Goal: Information Seeking & Learning: Learn about a topic

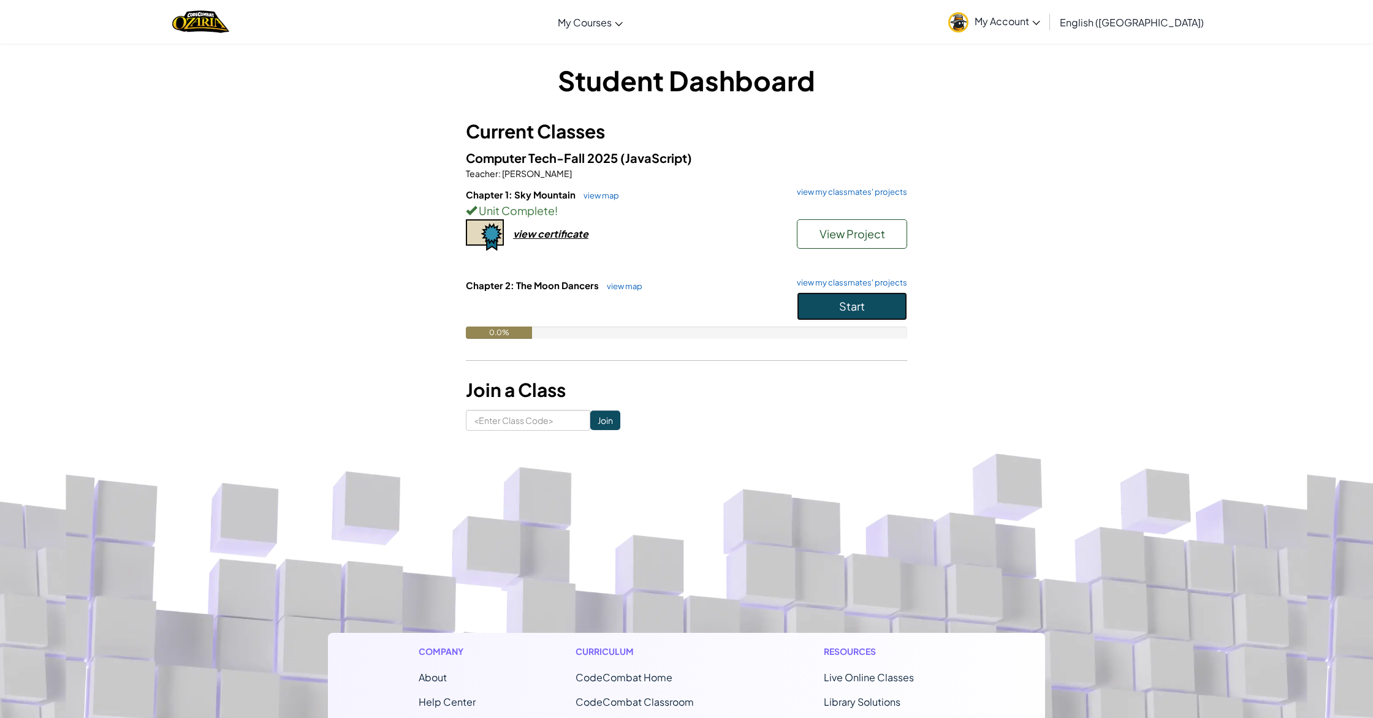
scroll to position [1, 0]
click at [802, 309] on button "Start" at bounding box center [852, 306] width 110 height 28
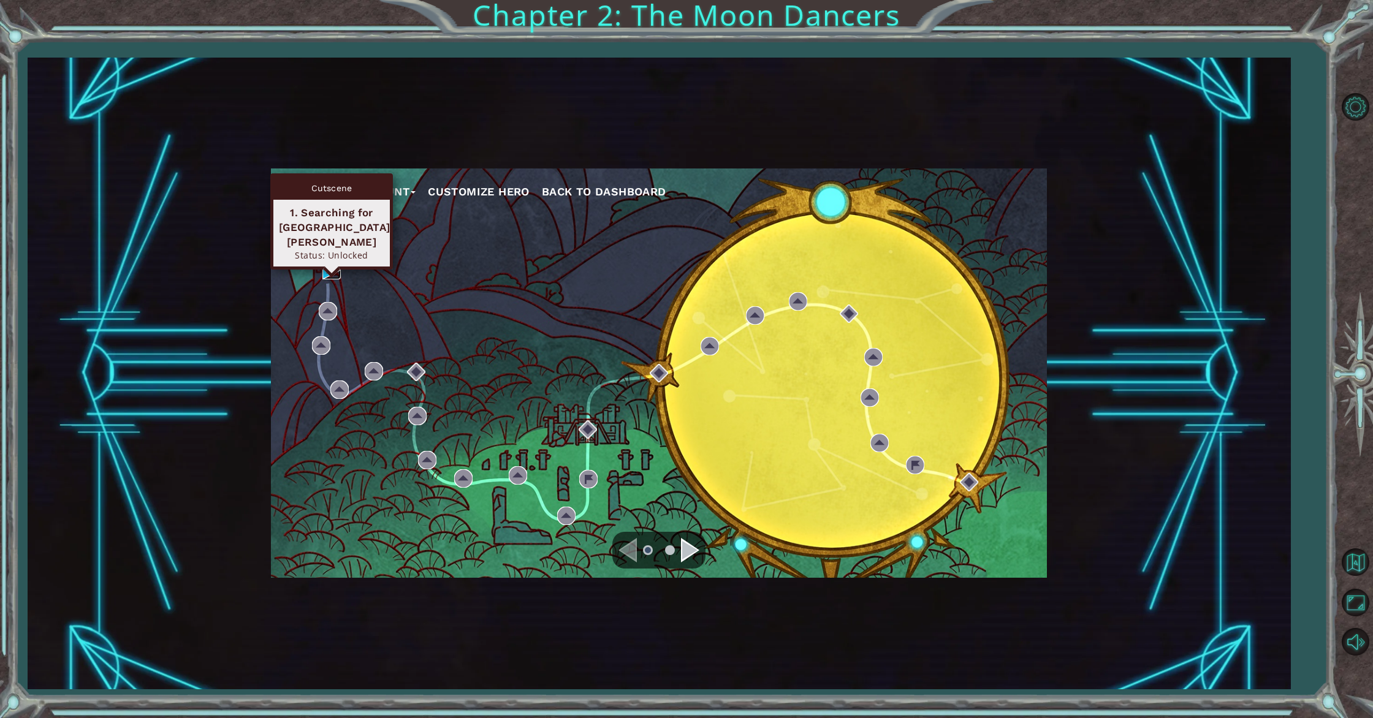
click at [327, 271] on img at bounding box center [331, 270] width 18 height 18
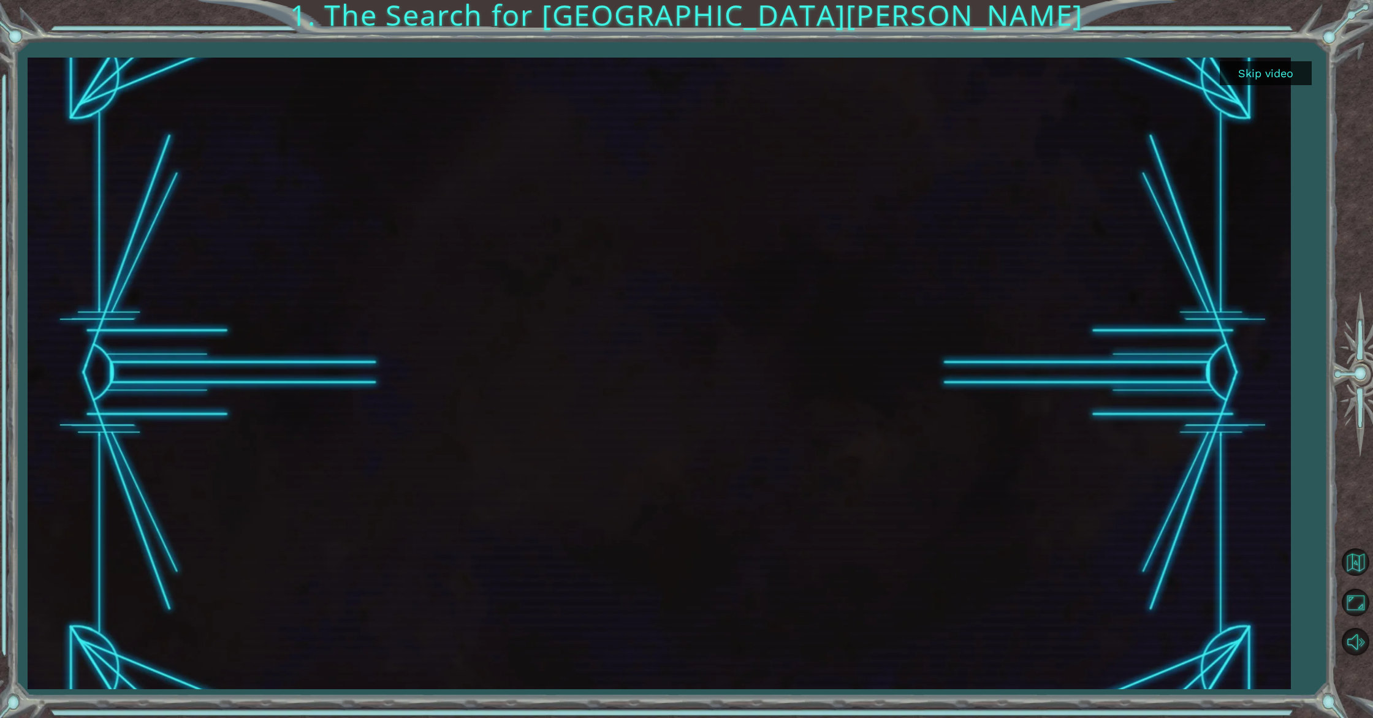
click at [1248, 74] on button "Skip video" at bounding box center [1266, 73] width 92 height 24
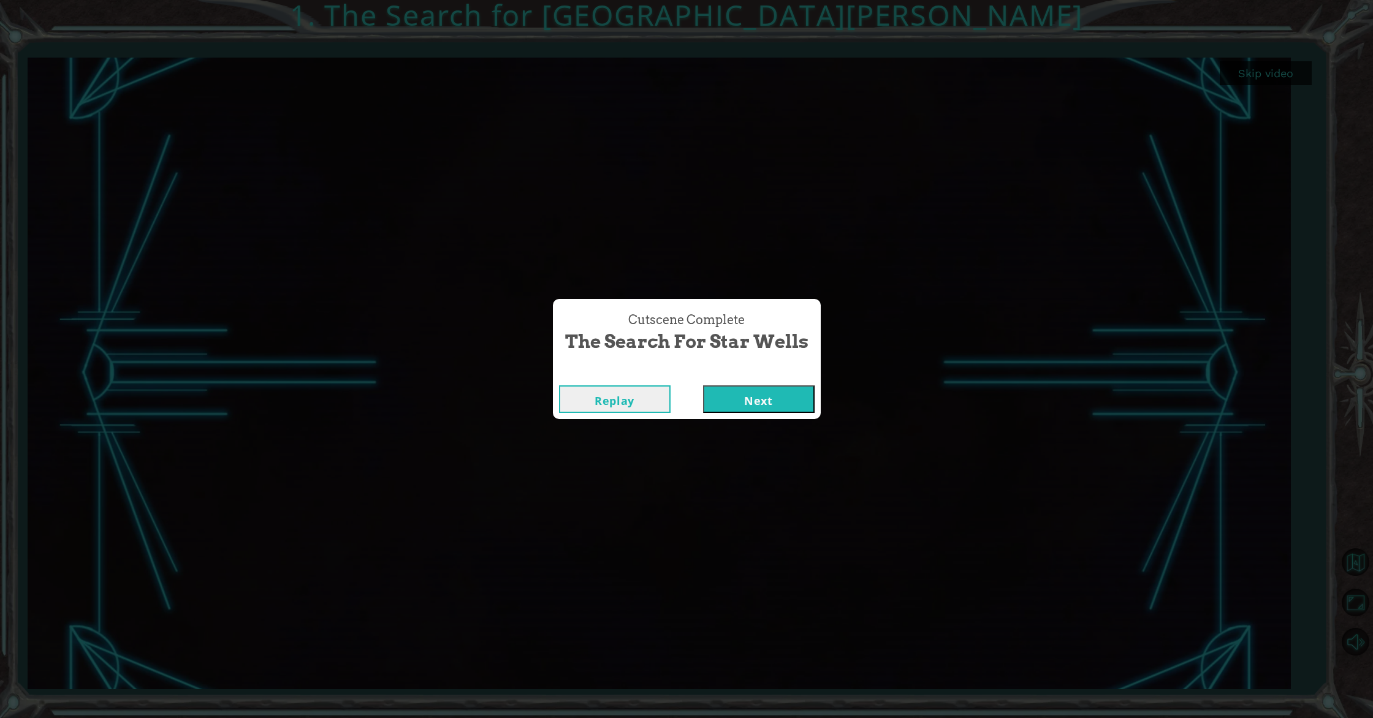
click at [735, 409] on button "Next" at bounding box center [759, 399] width 112 height 28
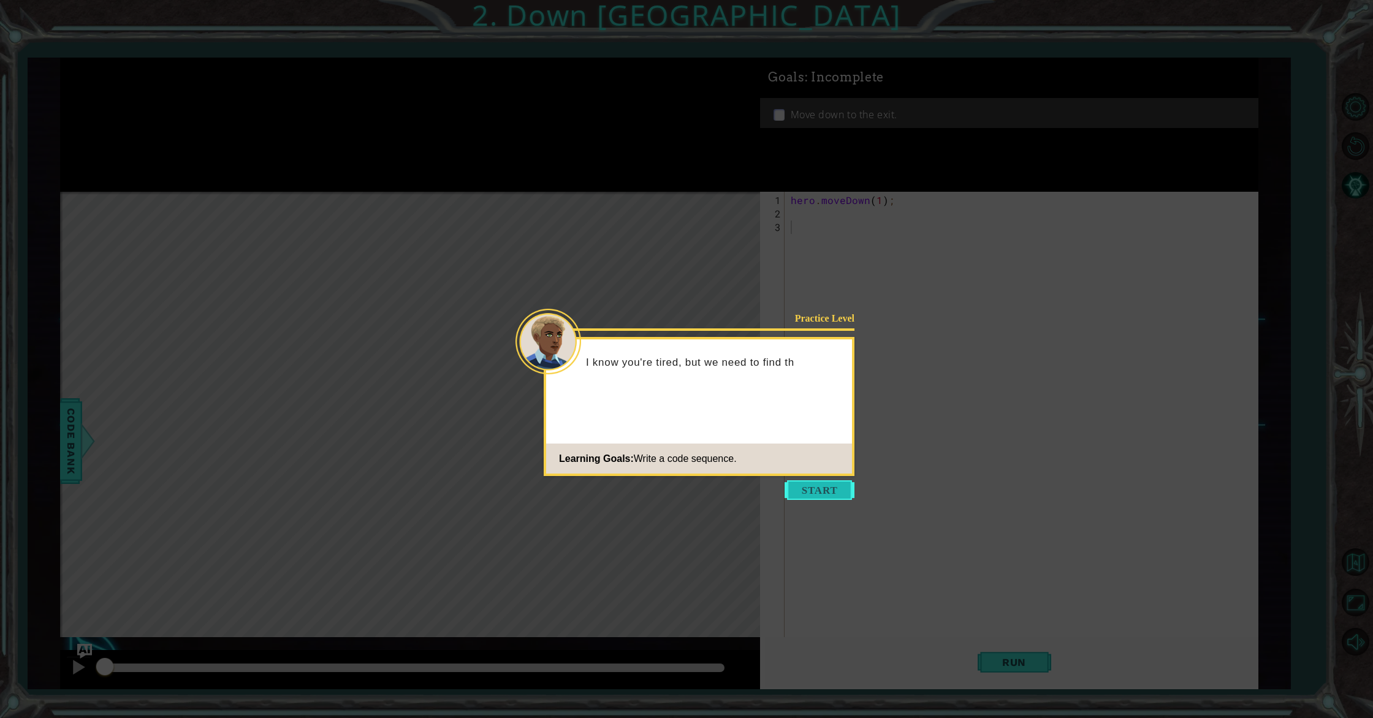
click at [814, 490] on button "Start" at bounding box center [819, 490] width 70 height 20
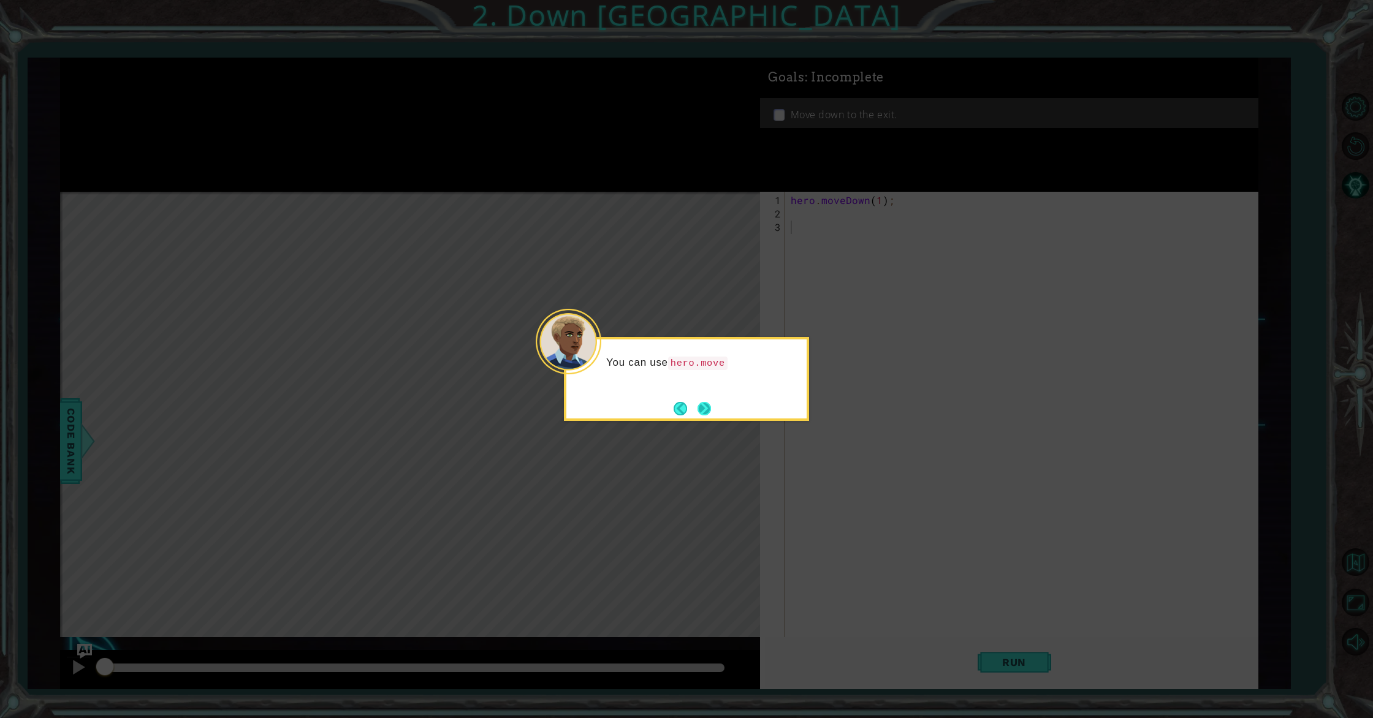
click at [707, 410] on button "Next" at bounding box center [703, 408] width 13 height 13
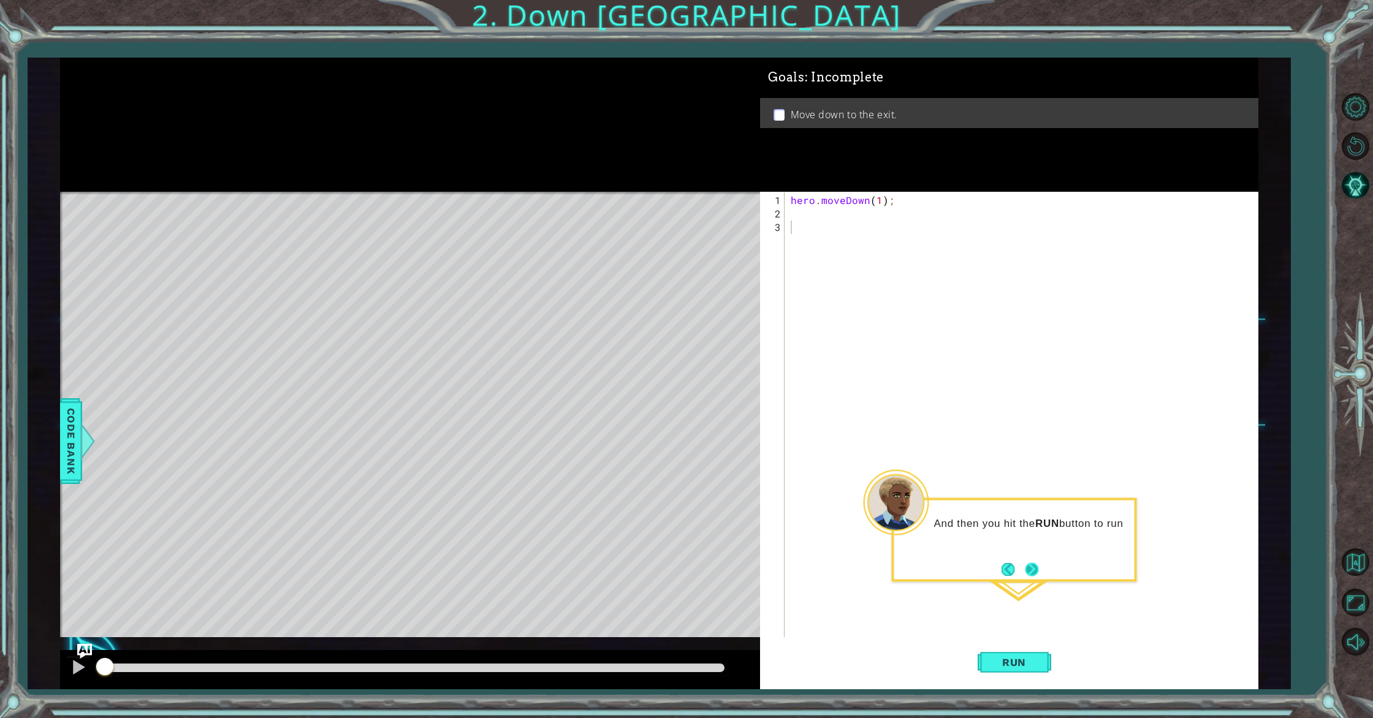
click at [1036, 571] on button "Next" at bounding box center [1031, 569] width 13 height 13
